Goal: Task Accomplishment & Management: Manage account settings

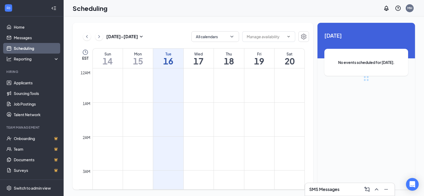
scroll to position [260, 0]
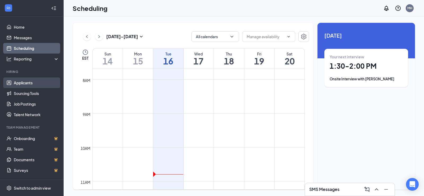
click at [24, 83] on link "Applicants" at bounding box center [36, 82] width 45 height 11
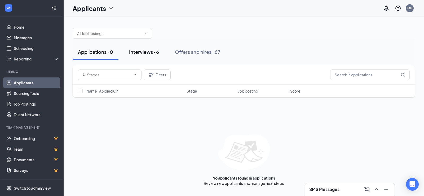
click at [144, 50] on div "Interviews · 6" at bounding box center [144, 51] width 30 height 7
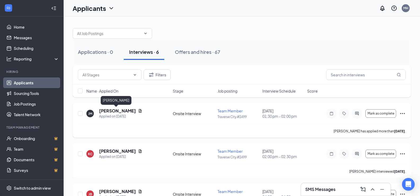
click at [119, 109] on h5 "[PERSON_NAME]" at bounding box center [117, 111] width 37 height 6
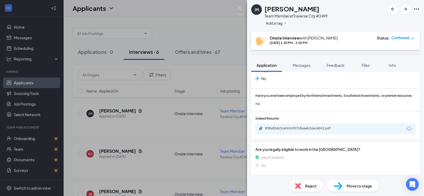
scroll to position [308, 0]
click at [314, 128] on div "909a80463cef63c95718aaeb26ac4bfd.pdf" at bounding box center [302, 128] width 74 height 4
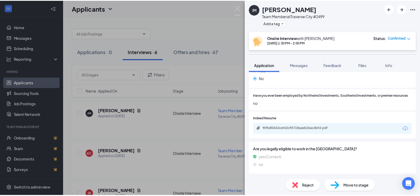
scroll to position [306, 0]
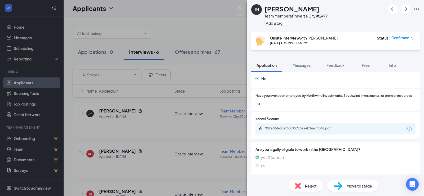
click at [240, 7] on img at bounding box center [239, 10] width 7 height 10
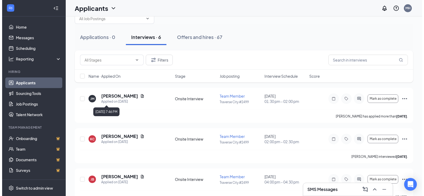
scroll to position [26, 0]
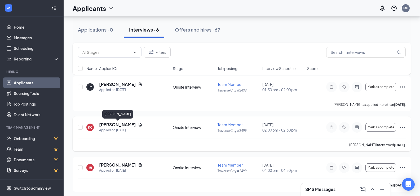
click at [123, 123] on h5 "[PERSON_NAME]" at bounding box center [117, 125] width 37 height 6
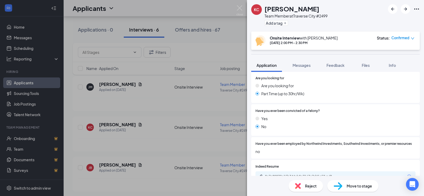
scroll to position [308, 0]
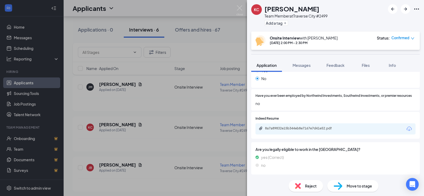
click at [353, 127] on div "8a7a89832e15b344eb8e7167e7d41e52.pdf" at bounding box center [335, 128] width 160 height 11
click at [321, 127] on div "8a7a89832e15b344eb8e7167e7d41e52.pdf" at bounding box center [302, 128] width 74 height 4
click at [238, 7] on img at bounding box center [239, 10] width 7 height 10
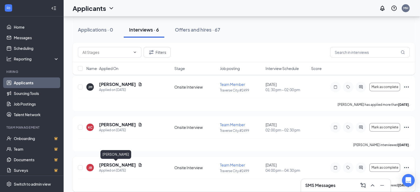
click at [109, 165] on h5 "[PERSON_NAME]" at bounding box center [117, 165] width 37 height 6
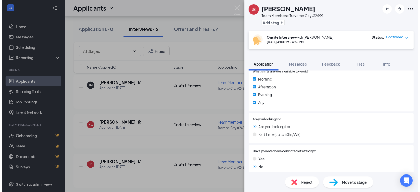
scroll to position [212, 0]
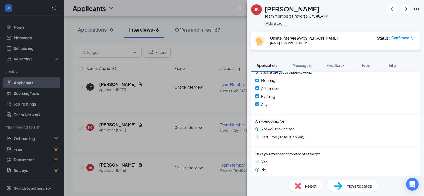
click at [242, 8] on div "[PERSON_NAME] Team Member at [GEOGRAPHIC_DATA] #2499 Add a tag Onsite Interview…" at bounding box center [212, 98] width 424 height 196
click at [243, 11] on div "[PERSON_NAME] Team Member at [GEOGRAPHIC_DATA] #2499 Add a tag Onsite Interview…" at bounding box center [212, 98] width 424 height 196
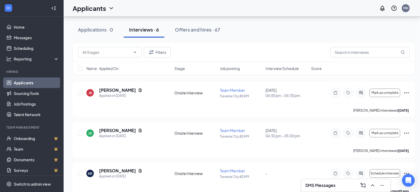
scroll to position [100, 0]
